Goal: Task Accomplishment & Management: Manage account settings

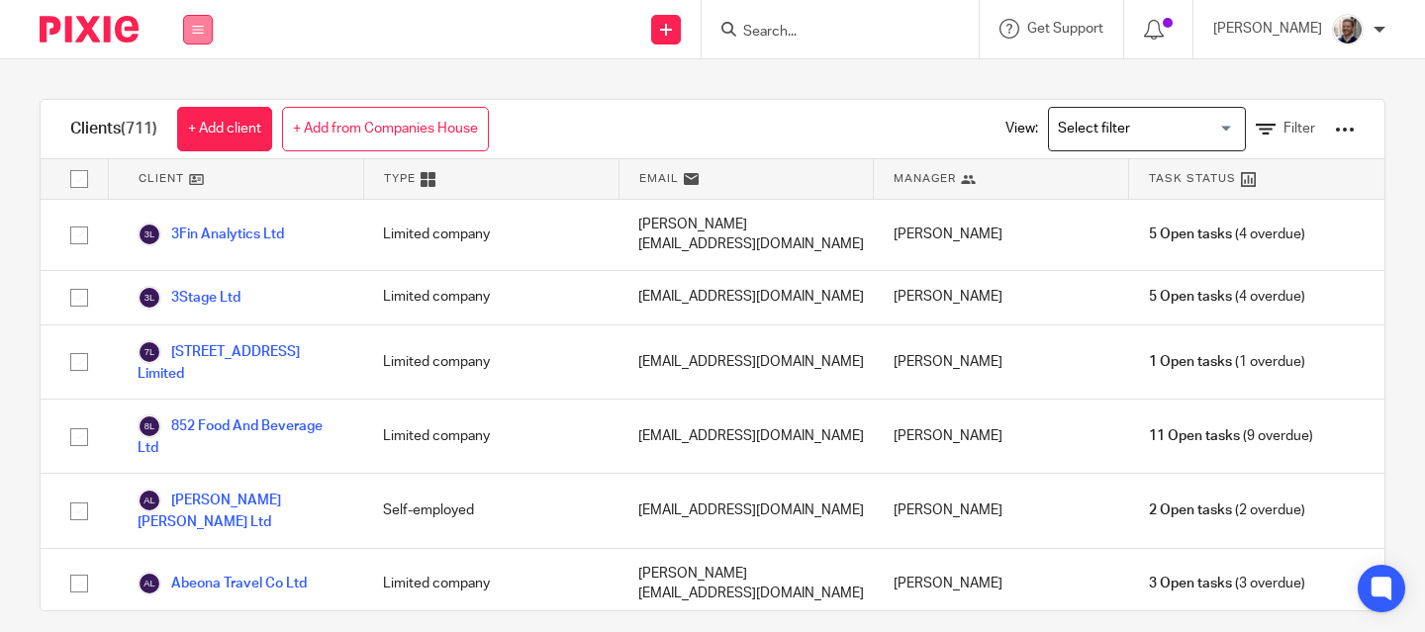
click at [203, 24] on icon at bounding box center [198, 30] width 12 height 12
click at [204, 153] on link "Clients" at bounding box center [194, 150] width 46 height 14
click at [1396, 215] on div "Clients (711) + Add client + Add from Companies House View: Loading... Filter C…" at bounding box center [712, 345] width 1425 height 573
click at [1396, 374] on div "Clients (711) + Add client + Add from Companies House View: Loading... Filter C…" at bounding box center [712, 345] width 1425 height 573
click at [759, 123] on div "Clients (711) + Add client + Add from Companies House View: Loading... Filter" at bounding box center [713, 129] width 1344 height 59
